Goal: Understand process/instructions

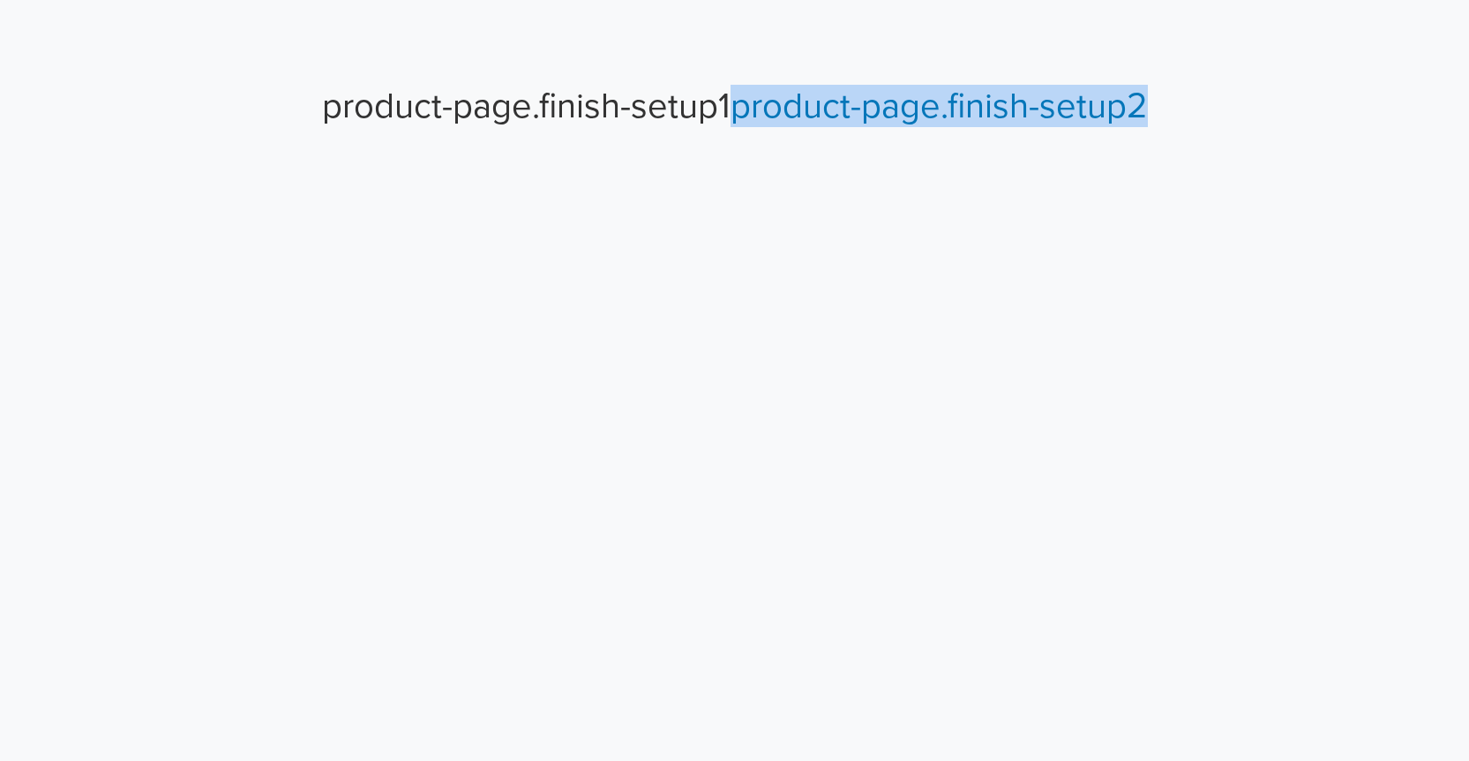
drag, startPoint x: 1197, startPoint y: 107, endPoint x: 737, endPoint y: 112, distance: 460.6
click at [737, 112] on h1 "product-page.finish-setup1 product-page.finish-setup2" at bounding box center [734, 84] width 1469 height 85
copy link "product-page.finish-setup2"
click at [838, 106] on link "product-page.finish-setup2" at bounding box center [939, 106] width 417 height 42
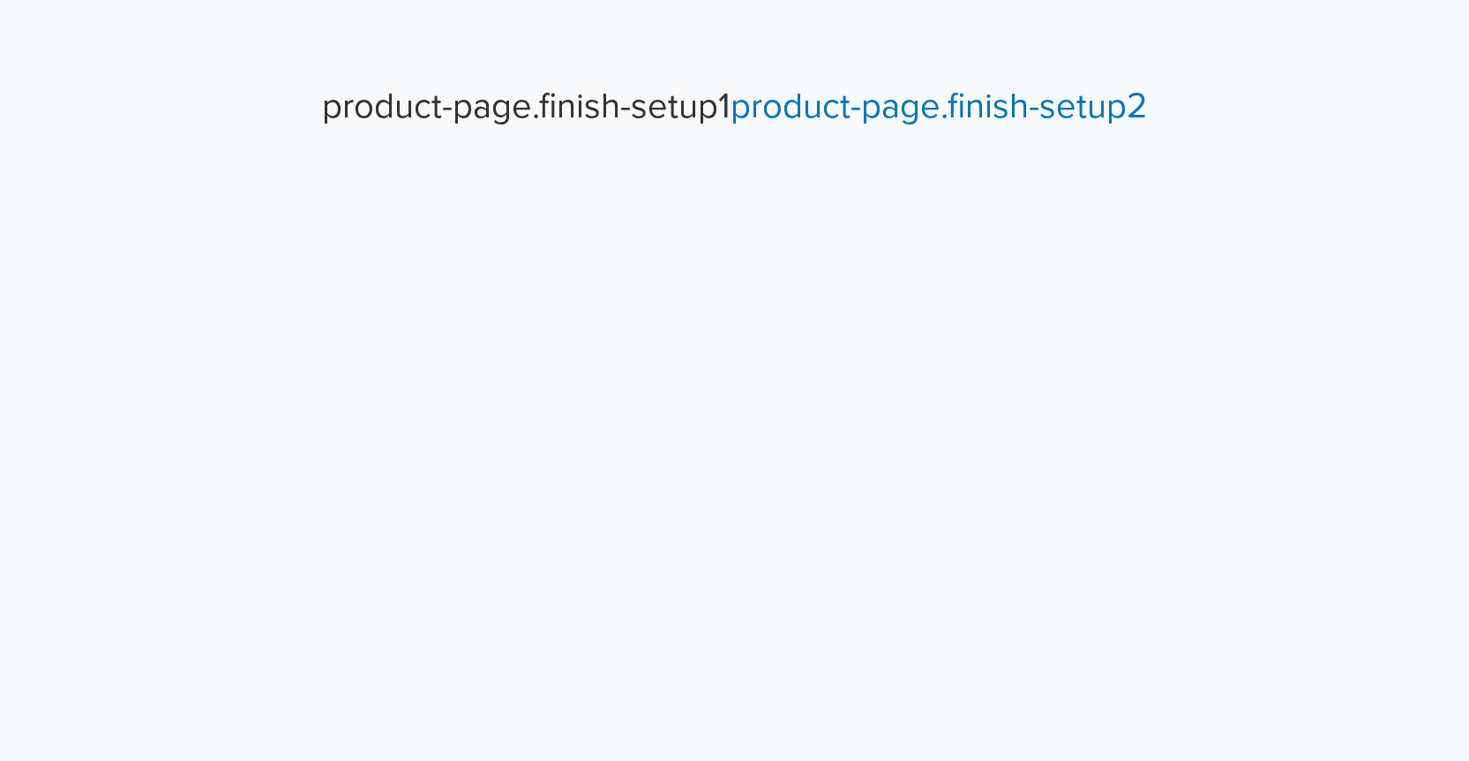
click at [489, 100] on h1 "product-page.finish-setup1 product-page.finish-setup2" at bounding box center [734, 84] width 1469 height 85
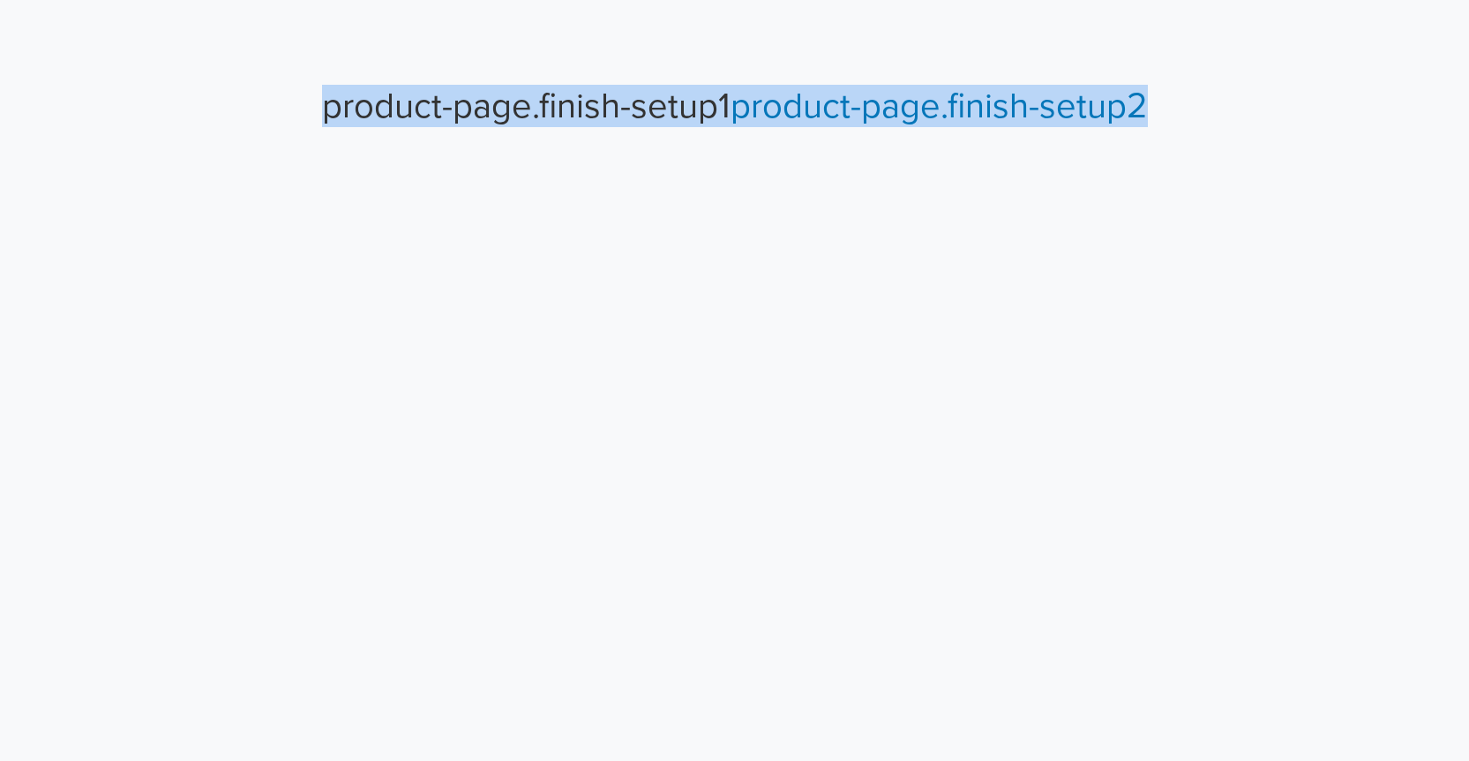
drag, startPoint x: 1177, startPoint y: 104, endPoint x: 323, endPoint y: 120, distance: 854.3
click at [323, 120] on h1 "product-page.finish-setup1 product-page.finish-setup2" at bounding box center [734, 84] width 1469 height 85
copy h1 "product-page.finish-setup1 product-page.finish-setup2"
drag, startPoint x: 435, startPoint y: 265, endPoint x: 539, endPoint y: 122, distance: 176.8
click at [437, 134] on html "product-page.finish-setup1 product-page.finish-setup2" at bounding box center [734, 67] width 1469 height 134
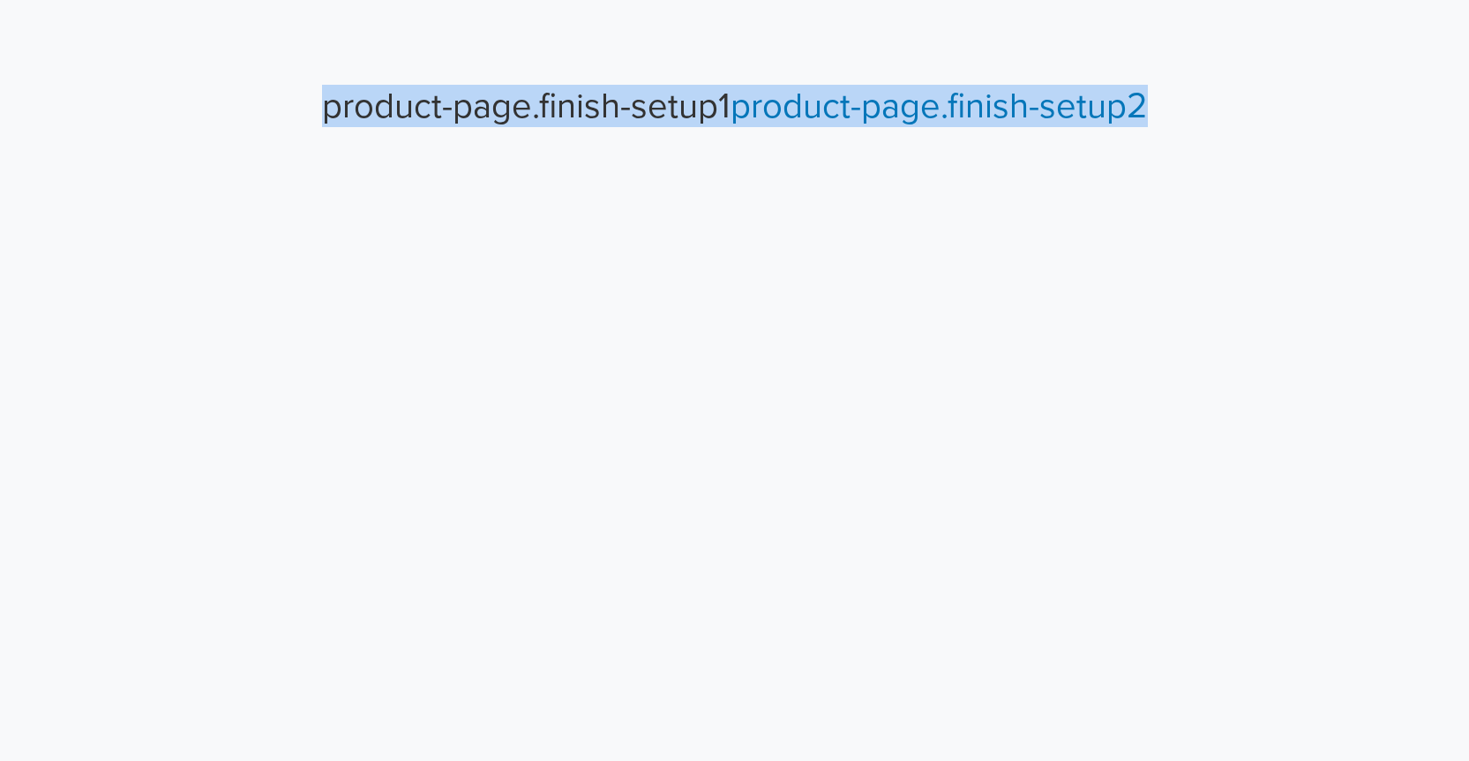
click at [529, 116] on h1 "product-page.finish-setup1 product-page.finish-setup2" at bounding box center [734, 84] width 1469 height 85
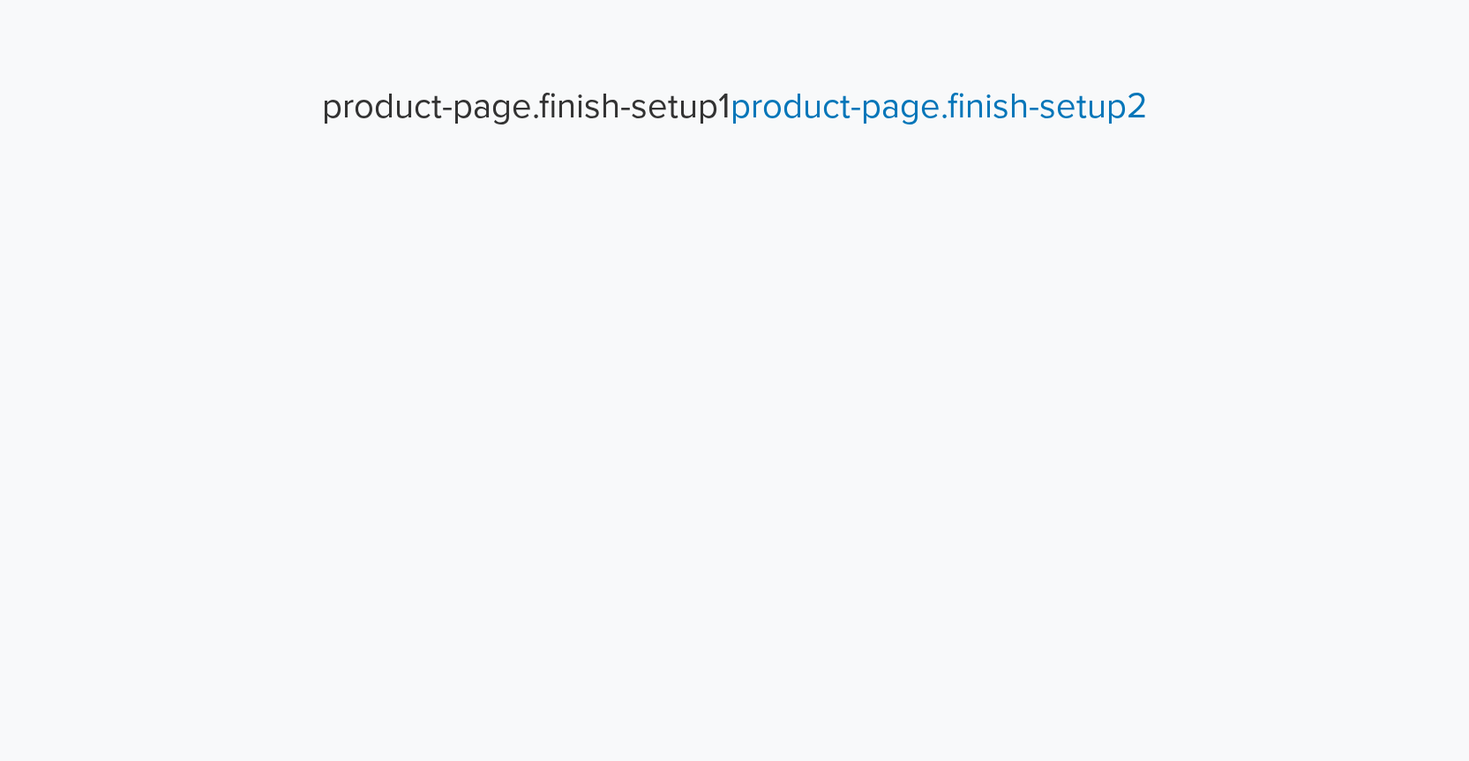
drag, startPoint x: 474, startPoint y: 280, endPoint x: 822, endPoint y: 207, distance: 355.1
click at [484, 134] on html "product-page.finish-setup1 product-page.finish-setup2" at bounding box center [734, 67] width 1469 height 134
click at [1041, 101] on link "product-page.finish-setup2" at bounding box center [939, 106] width 417 height 42
drag, startPoint x: 517, startPoint y: 315, endPoint x: 670, endPoint y: 211, distance: 184.8
click at [519, 134] on html "product-page.finish-setup1 product-page.finish-setup2" at bounding box center [734, 67] width 1469 height 134
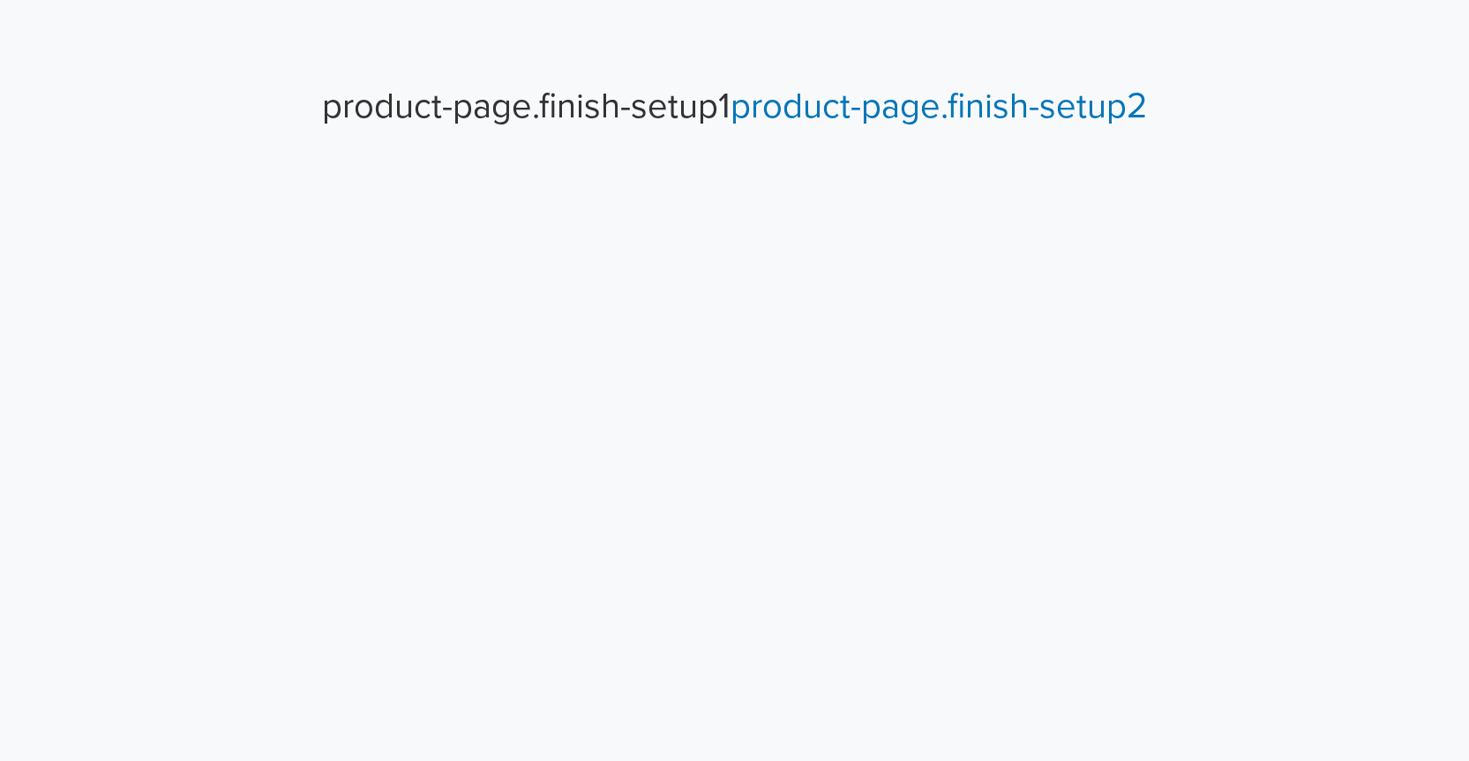
click at [861, 109] on link "product-page.finish-setup2" at bounding box center [939, 106] width 417 height 42
